Goal: Task Accomplishment & Management: Manage account settings

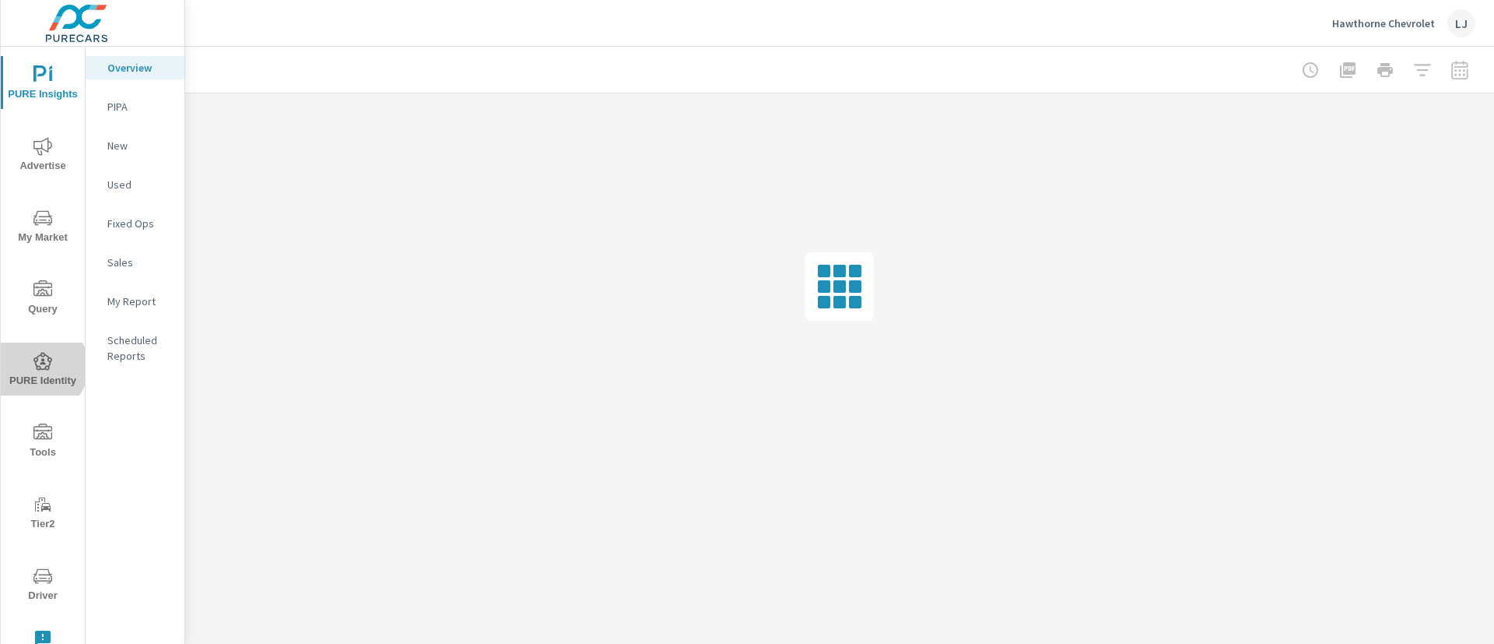
click at [39, 367] on icon "nav menu" at bounding box center [42, 361] width 19 height 19
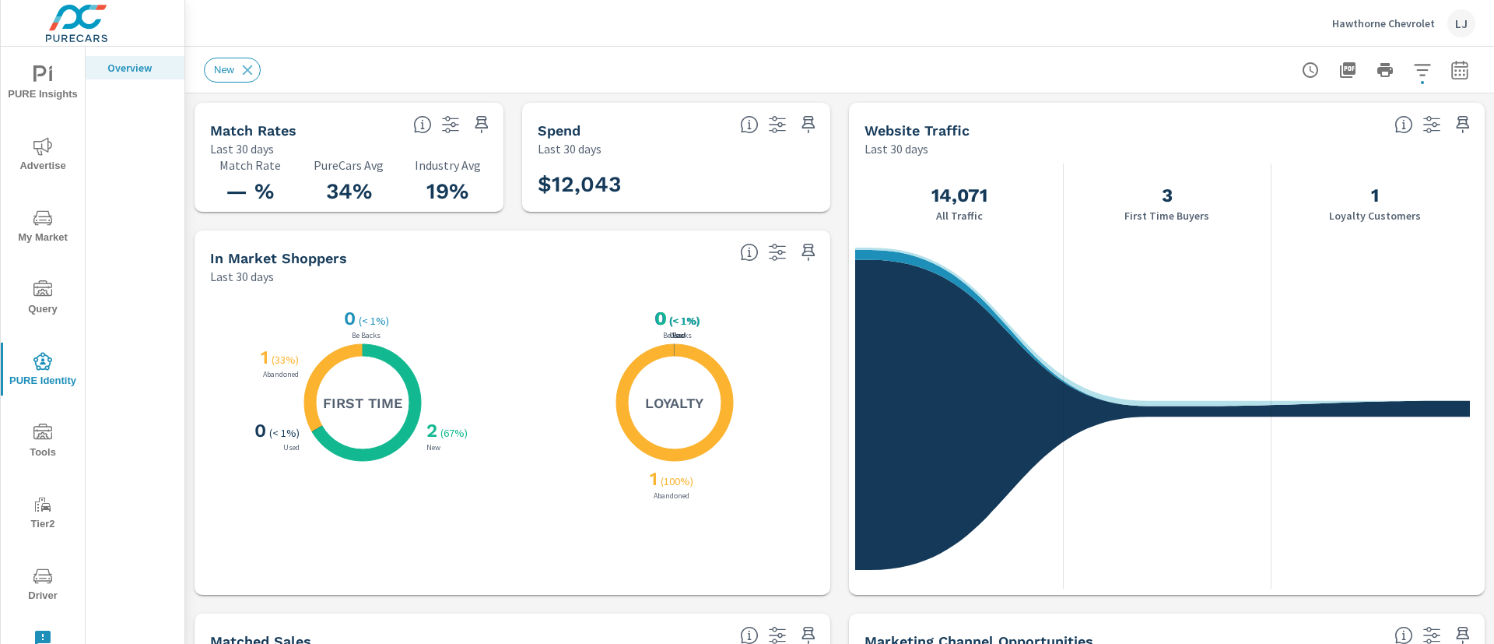
scroll to position [486, 0]
click at [1387, 12] on div "Hawthorne Chevrolet LJ" at bounding box center [1404, 23] width 143 height 28
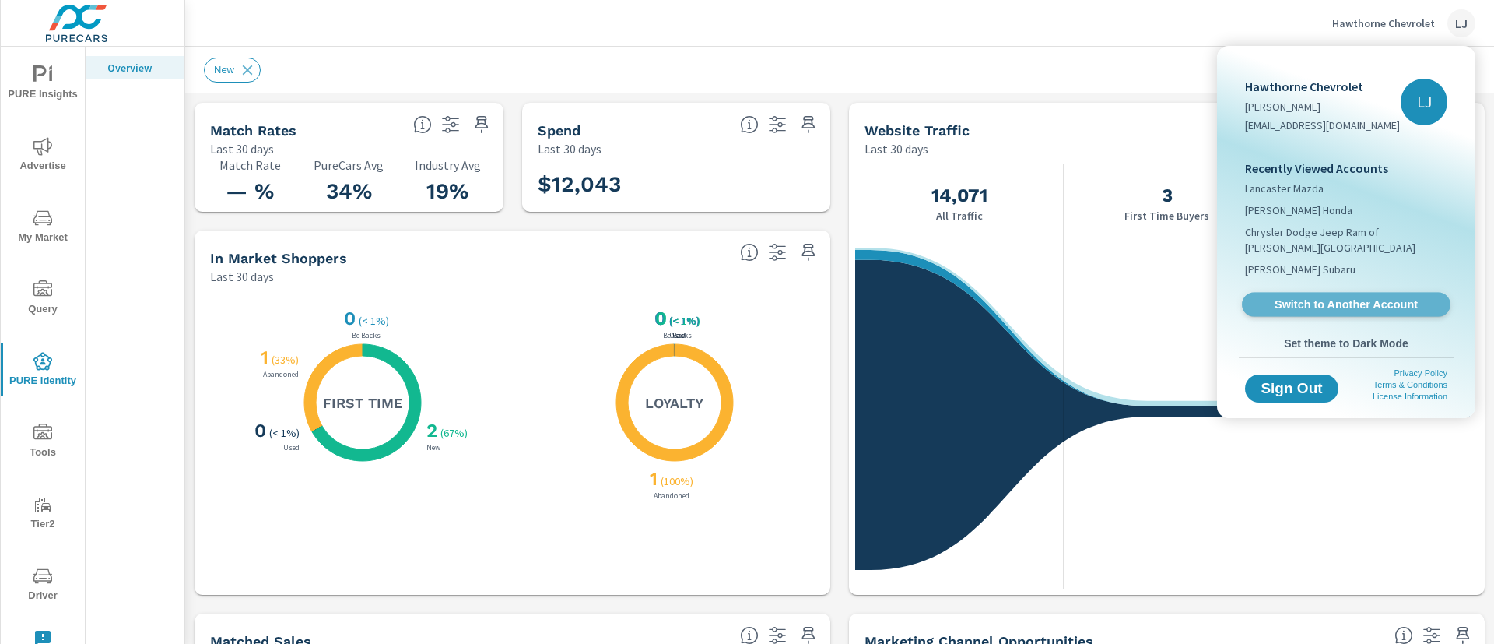
click at [1327, 297] on span "Switch to Another Account" at bounding box center [1346, 304] width 191 height 15
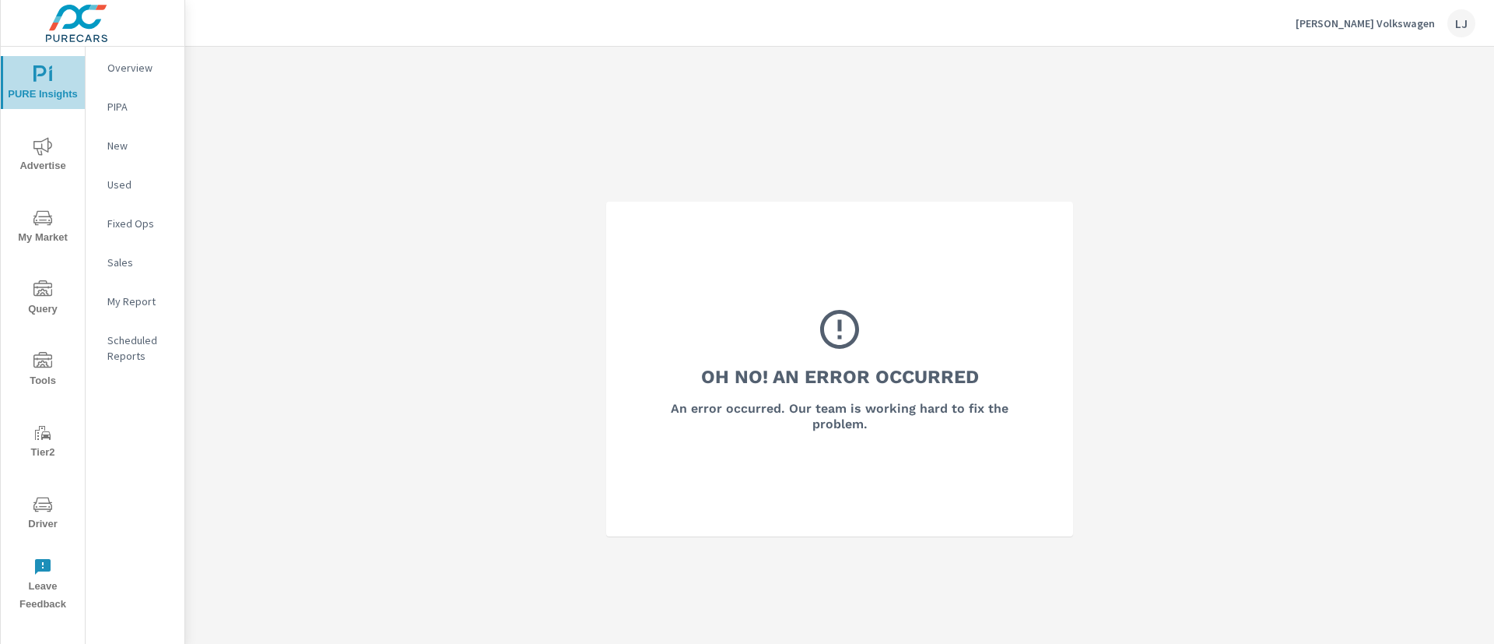
click at [40, 80] on icon "nav menu" at bounding box center [42, 74] width 19 height 19
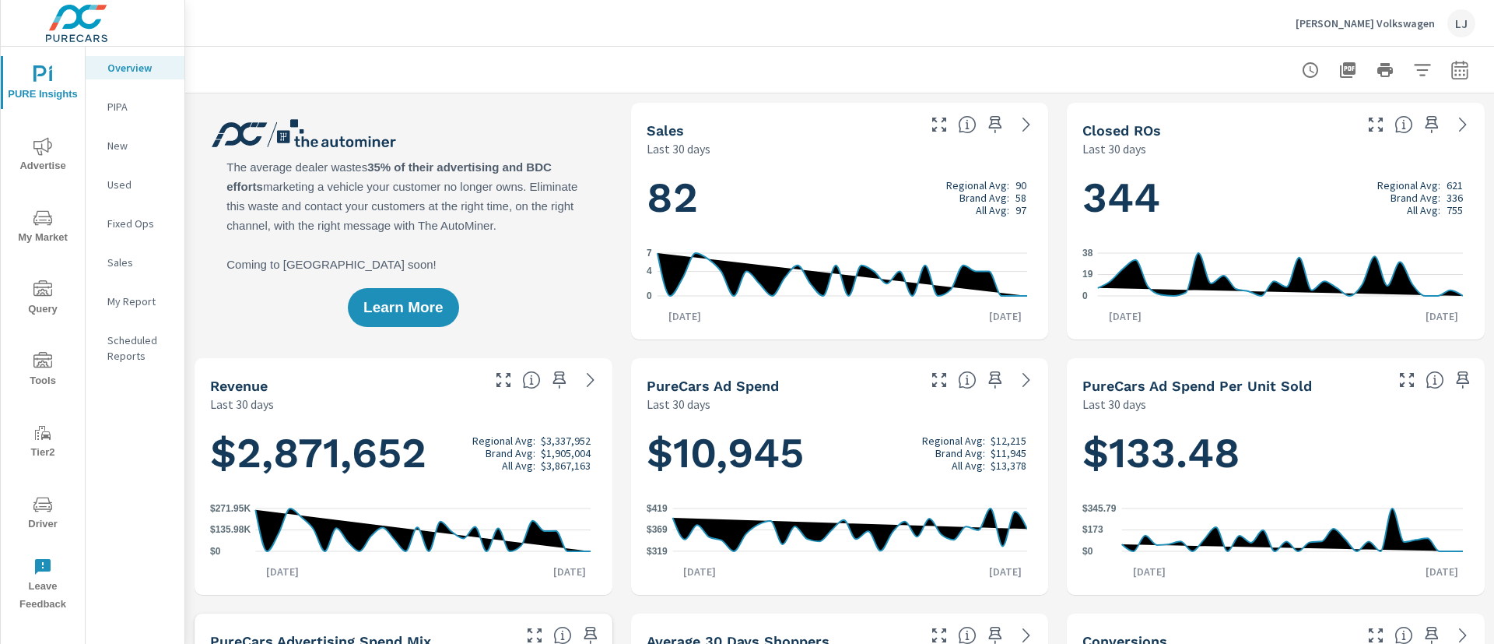
scroll to position [1, 0]
